Goal: Check status: Check status

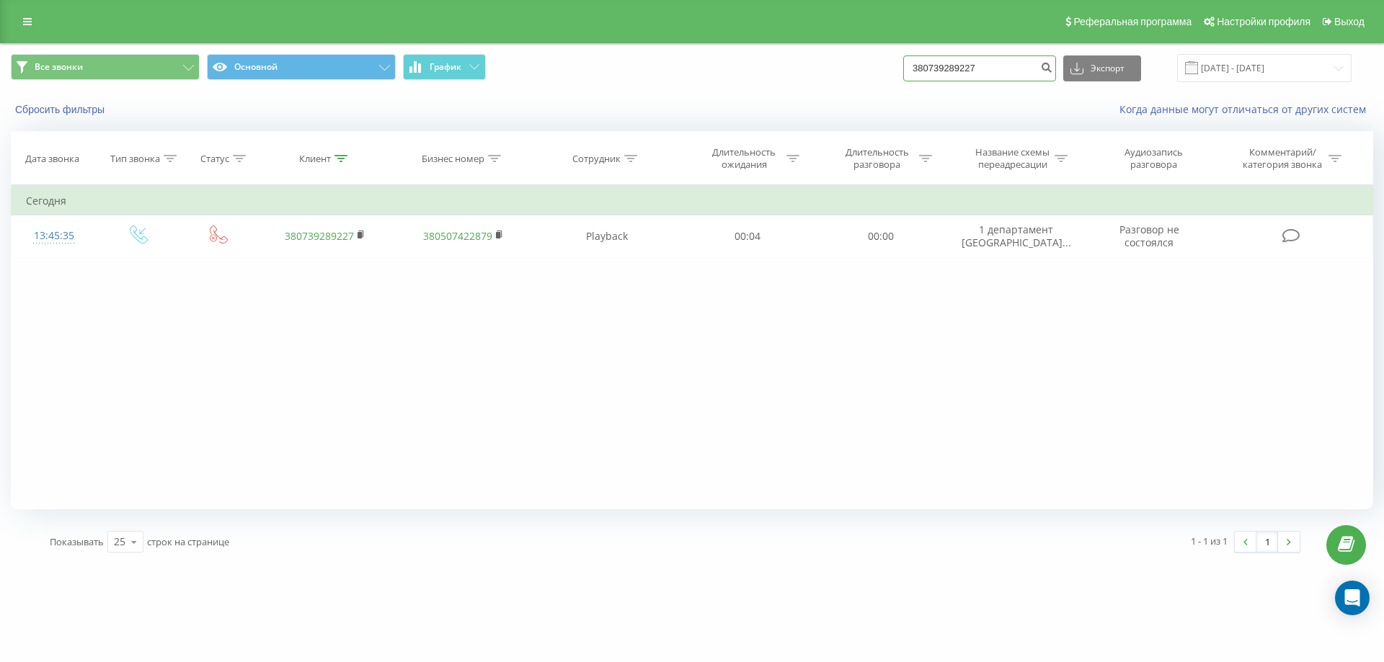
click at [953, 71] on input "380739289227" at bounding box center [979, 68] width 153 height 26
paste input "667122171"
type input "380667122171"
